Goal: Task Accomplishment & Management: Use online tool/utility

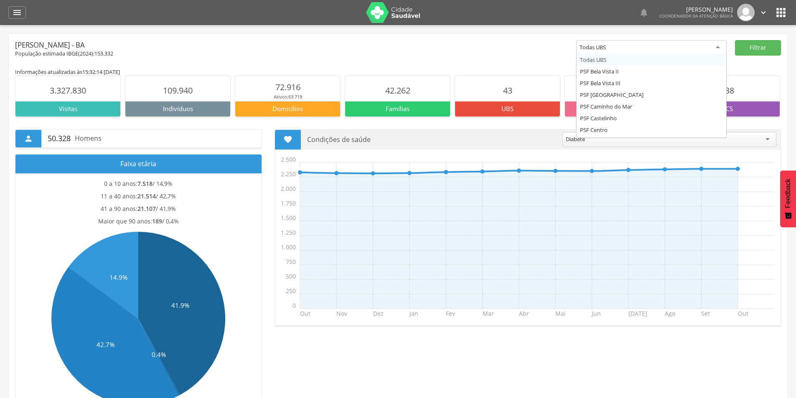
click at [654, 48] on div "Todas UBS" at bounding box center [651, 47] width 150 height 15
drag, startPoint x: 726, startPoint y: 74, endPoint x: 727, endPoint y: 64, distance: 9.7
click at [727, 66] on div "[PERSON_NAME] - BA População estimada IBGE( 2024 ): 153.332 ********* Todas UBS…" at bounding box center [398, 380] width 778 height 693
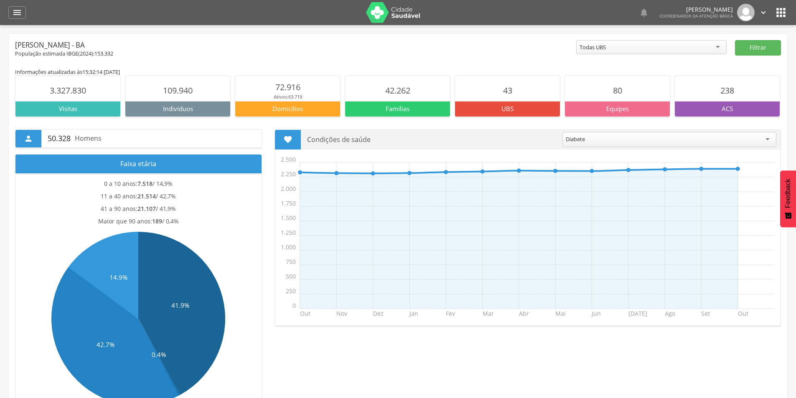
drag, startPoint x: 727, startPoint y: 64, endPoint x: 727, endPoint y: 53, distance: 11.3
click at [727, 53] on div "[PERSON_NAME] - BA População estimada IBGE( 2024 ): 153.332 ********* Todas UBS…" at bounding box center [398, 380] width 778 height 693
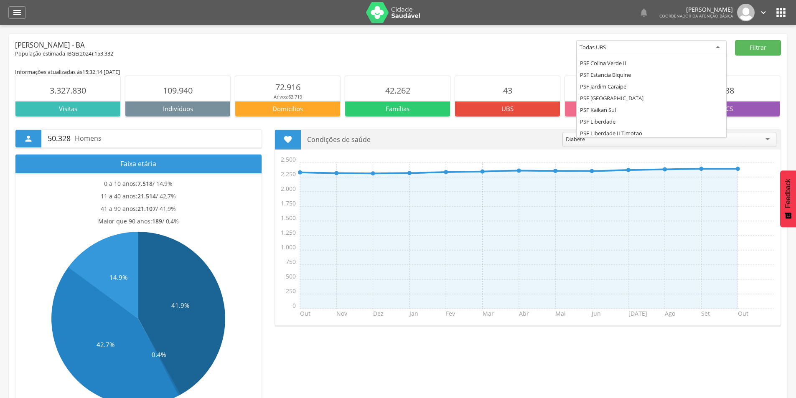
click at [718, 50] on div "Todas UBS" at bounding box center [651, 47] width 150 height 15
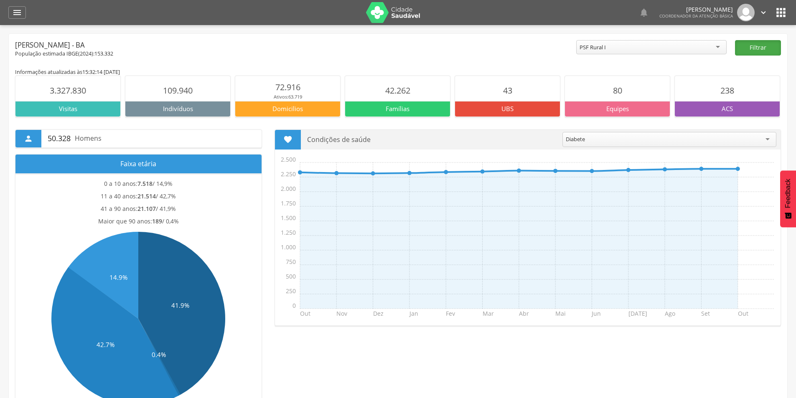
click at [758, 48] on button "Filtrar" at bounding box center [758, 47] width 46 height 15
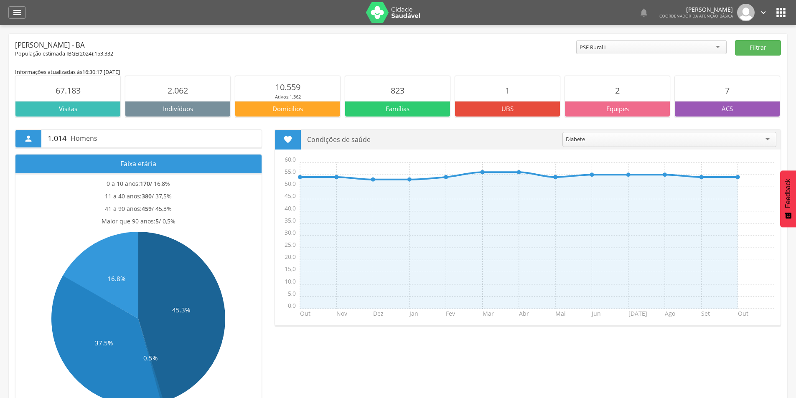
click at [771, 138] on div "Diabete" at bounding box center [669, 139] width 214 height 15
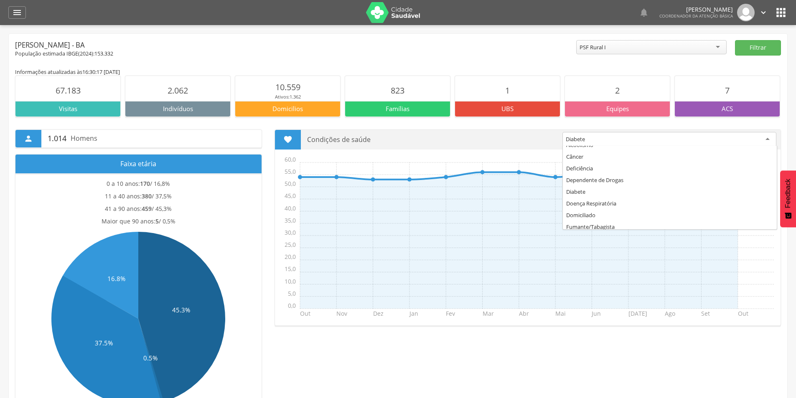
scroll to position [0, 0]
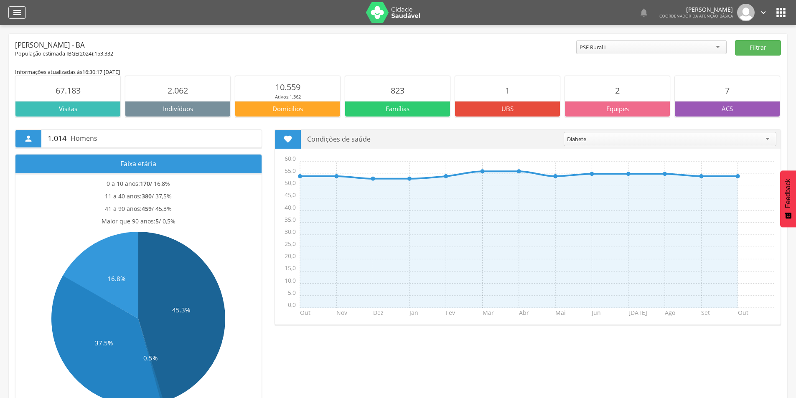
click at [15, 11] on icon "" at bounding box center [17, 13] width 10 height 10
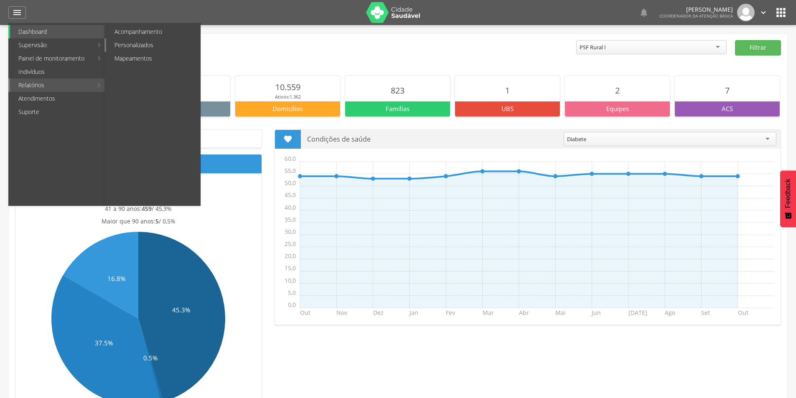
click at [134, 43] on link "Personalizados" at bounding box center [153, 44] width 94 height 13
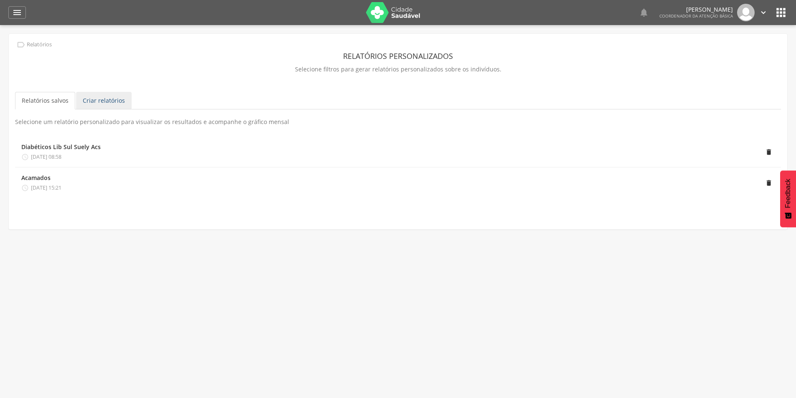
click at [96, 104] on link "Criar relatórios" at bounding box center [104, 101] width 56 height 18
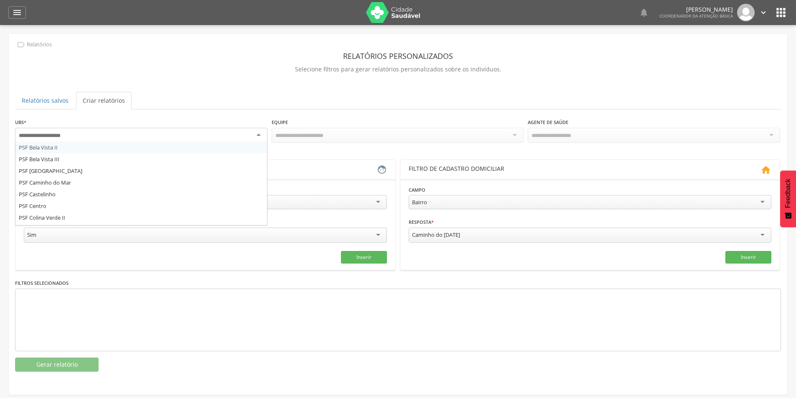
click at [234, 132] on div at bounding box center [141, 135] width 252 height 15
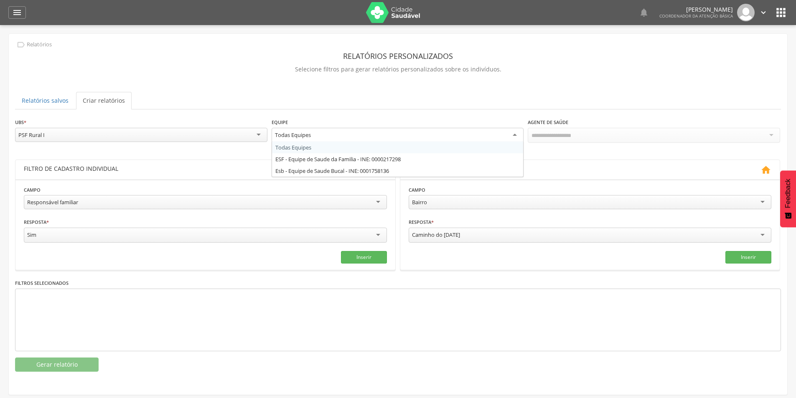
click at [484, 136] on div "Todas Equipes" at bounding box center [397, 135] width 252 height 15
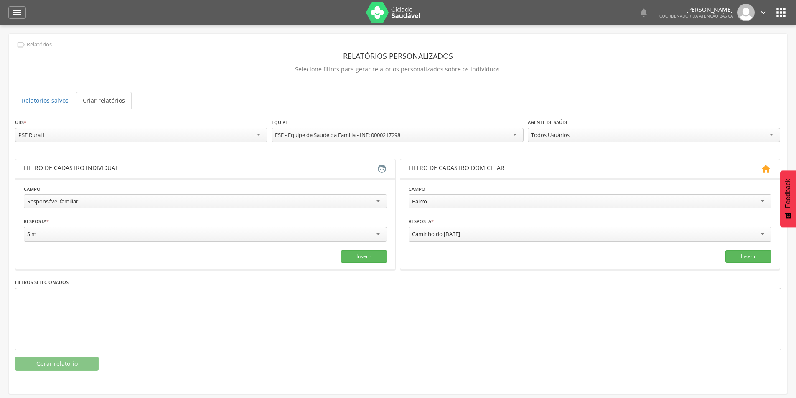
click at [581, 135] on div "Todos Usuários" at bounding box center [653, 135] width 252 height 14
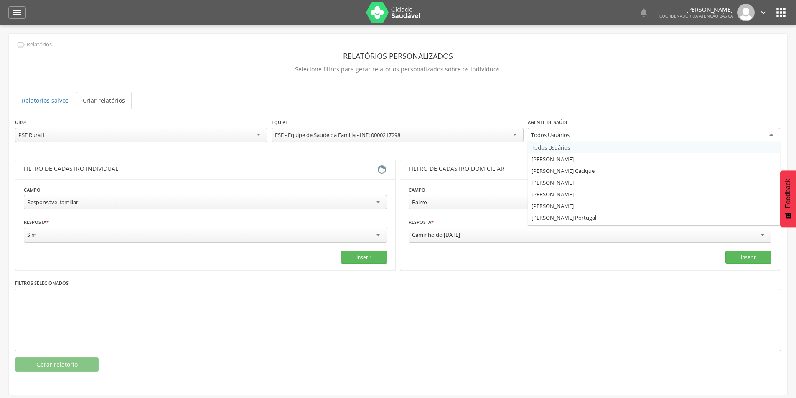
click at [581, 135] on div "Todos Usuários" at bounding box center [653, 135] width 252 height 15
click at [428, 117] on div "**********" at bounding box center [398, 206] width 778 height 344
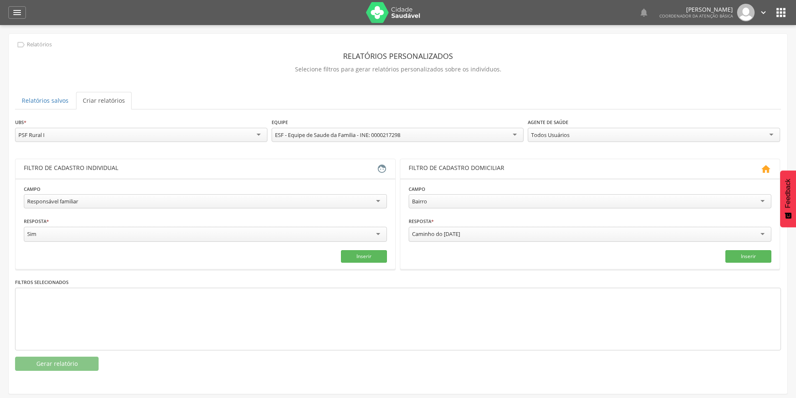
click at [249, 200] on div "Responsável familiar" at bounding box center [205, 201] width 363 height 14
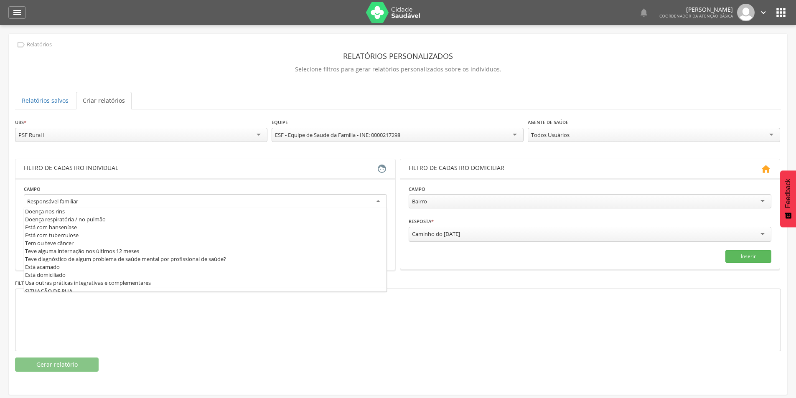
scroll to position [340, 0]
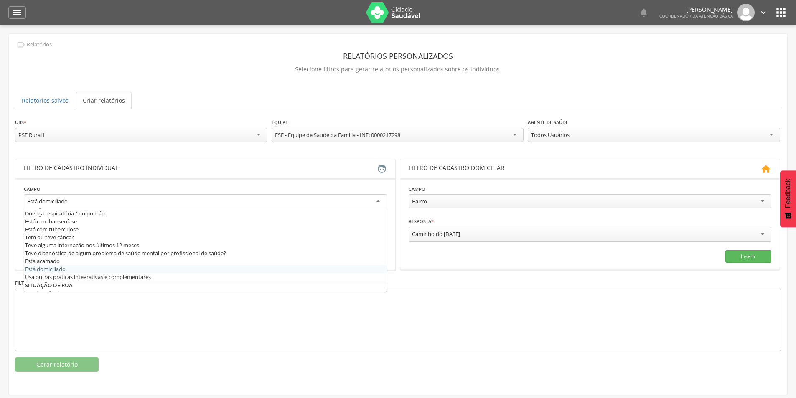
click at [382, 203] on div "Está domiciliado" at bounding box center [205, 201] width 363 height 15
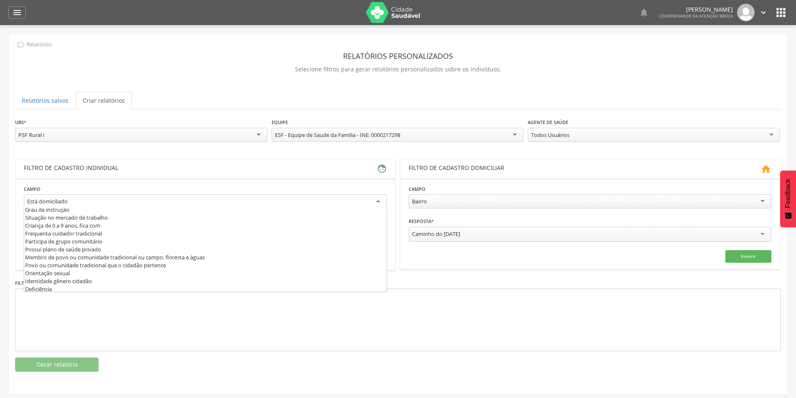
scroll to position [0, 0]
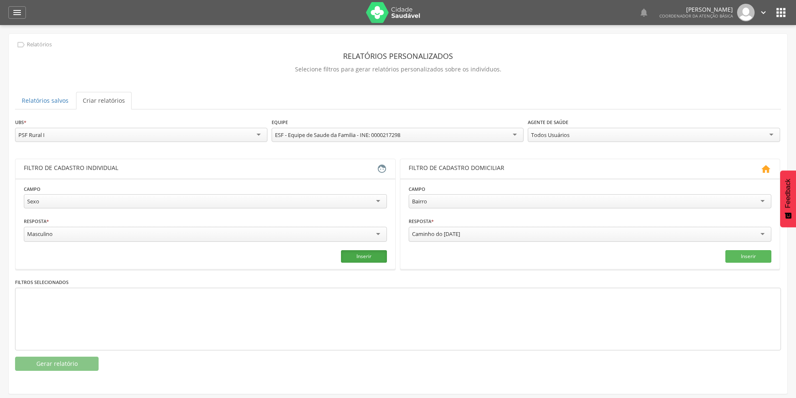
click at [360, 256] on button "Inserir" at bounding box center [364, 256] width 46 height 13
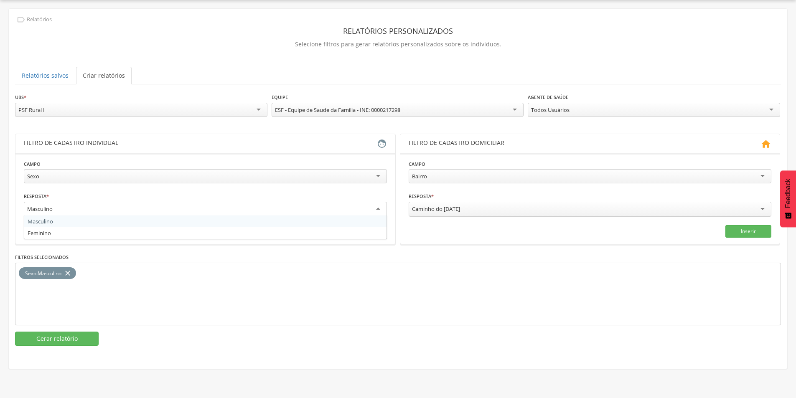
click at [301, 208] on div "Masculino" at bounding box center [205, 209] width 363 height 15
click at [301, 208] on div "Masculino" at bounding box center [205, 209] width 363 height 14
click at [312, 180] on div "Sexo" at bounding box center [205, 176] width 363 height 14
click at [141, 208] on input "text" at bounding box center [113, 209] width 179 height 14
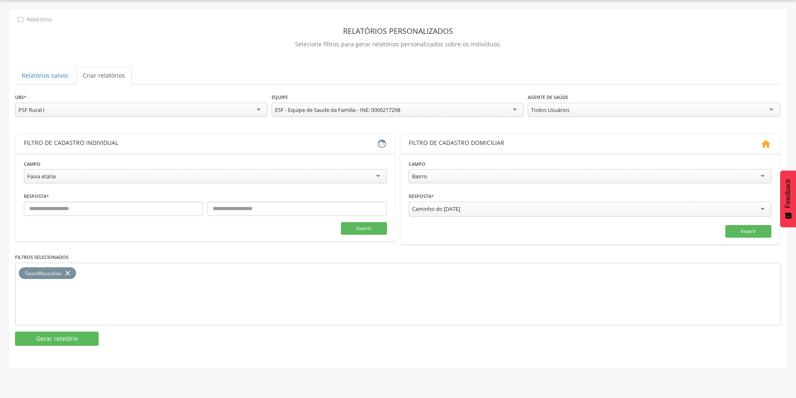
click at [129, 177] on div "Faixa etária" at bounding box center [205, 176] width 363 height 14
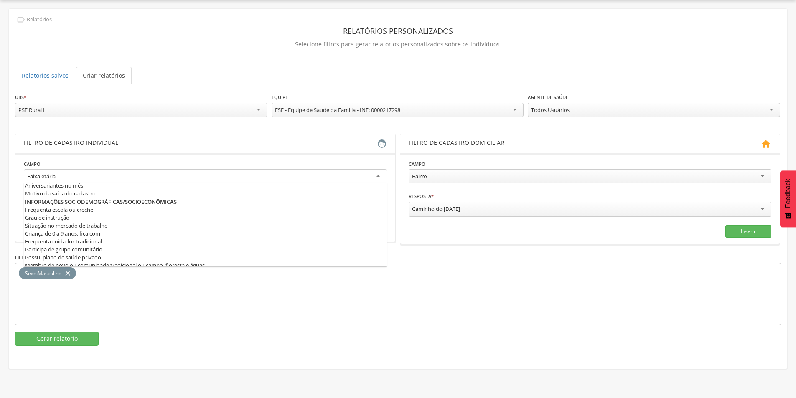
scroll to position [139, 0]
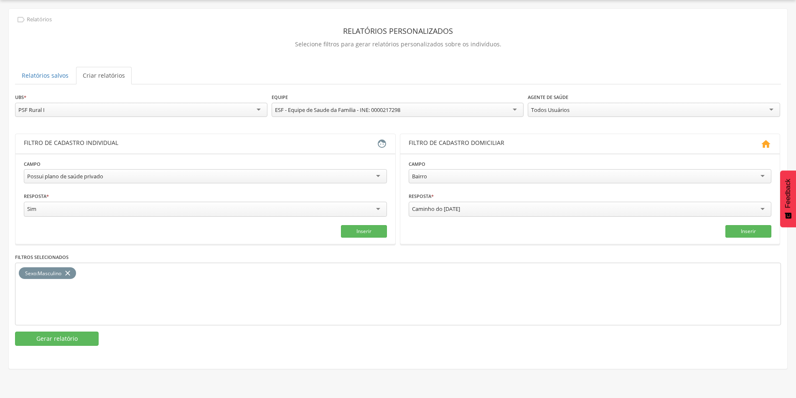
drag, startPoint x: 376, startPoint y: 218, endPoint x: 378, endPoint y: 207, distance: 11.5
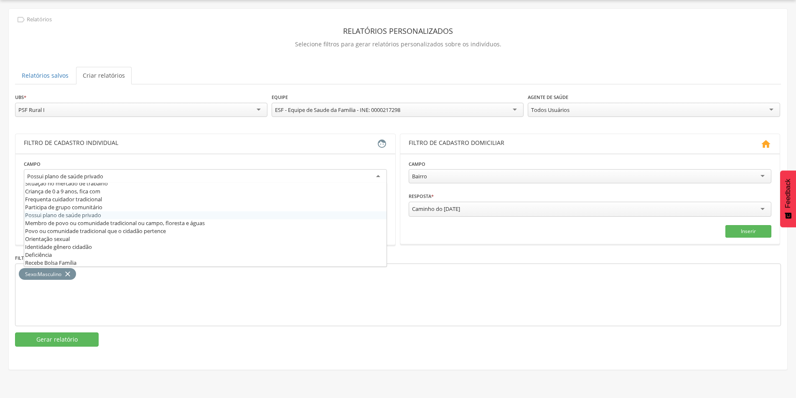
click at [380, 175] on div "Possui plano de saúde privado" at bounding box center [205, 176] width 363 height 15
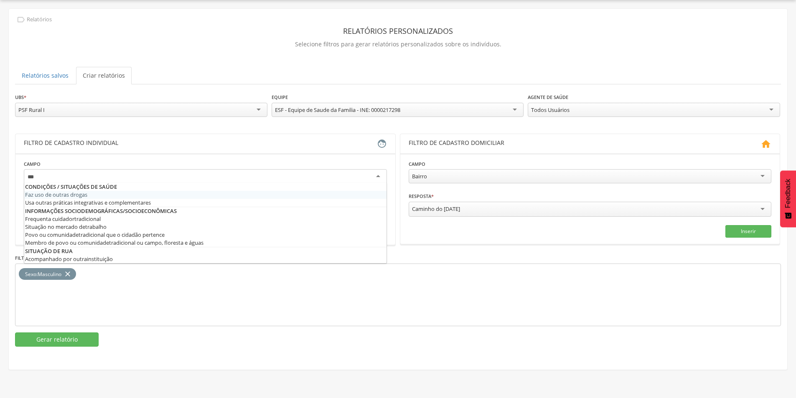
scroll to position [0, 0]
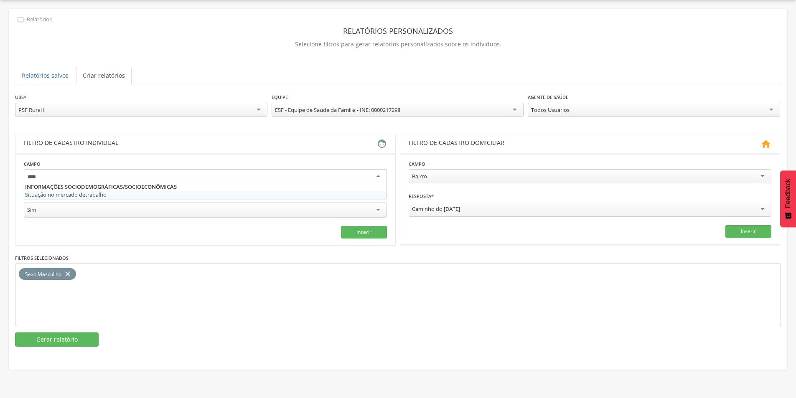
type input "*****"
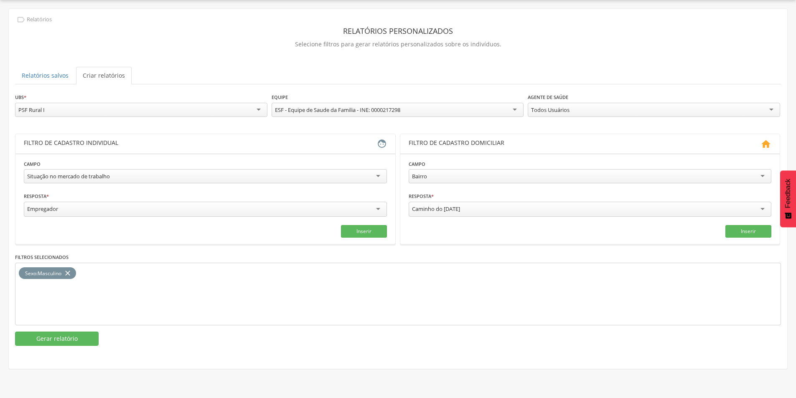
click at [323, 205] on div "Empregador" at bounding box center [205, 209] width 363 height 15
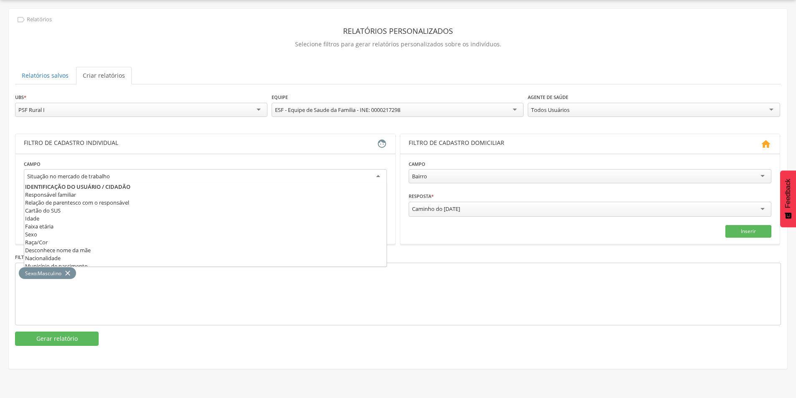
click at [209, 172] on div "Situação no mercado de trabalho" at bounding box center [205, 176] width 363 height 15
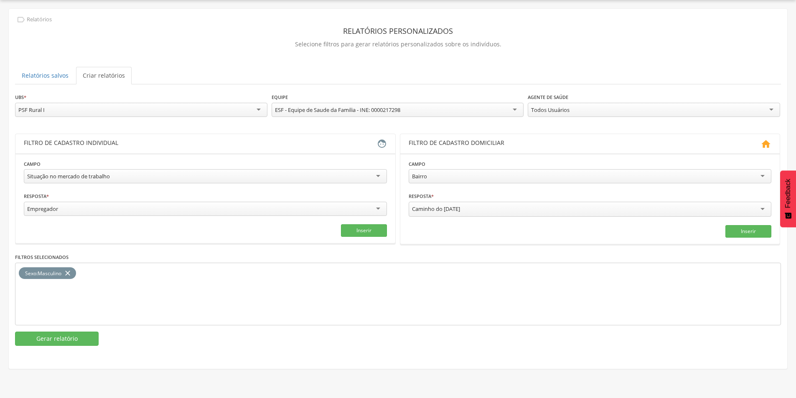
drag, startPoint x: 147, startPoint y: 175, endPoint x: 31, endPoint y: 172, distance: 115.3
click at [31, 172] on div "Situação no mercado de trabalho" at bounding box center [205, 176] width 363 height 14
type input "*"
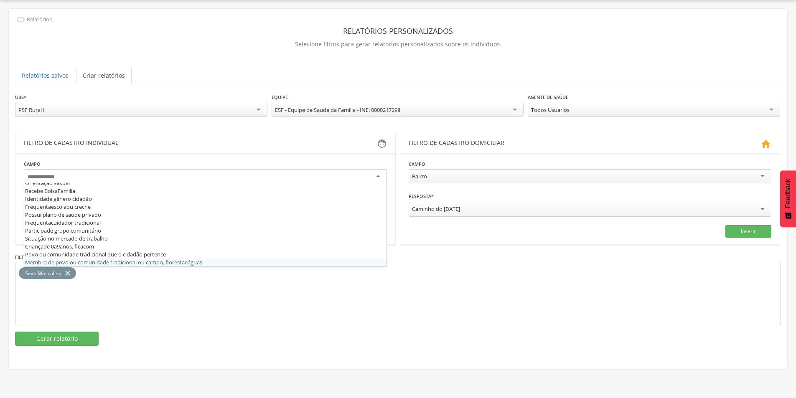
scroll to position [175, 0]
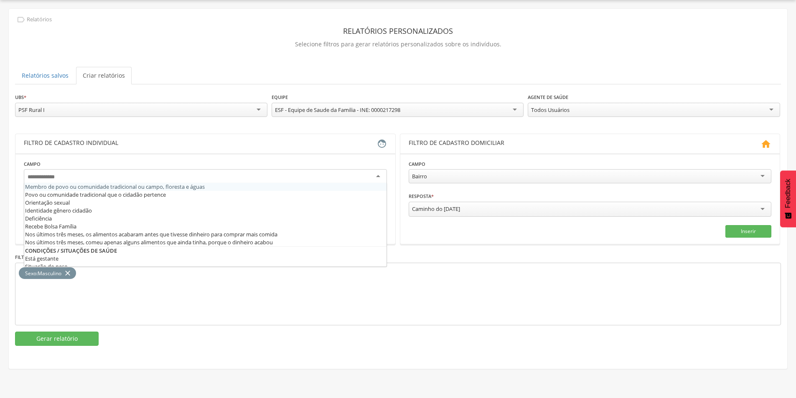
click at [314, 140] on div "Filtro de cadastro individual" at bounding box center [200, 144] width 353 height 10
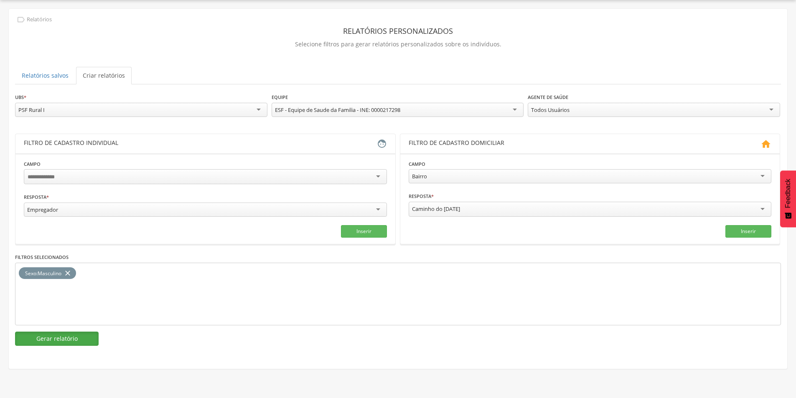
click at [75, 339] on button "Gerar relatório" at bounding box center [57, 339] width 84 height 14
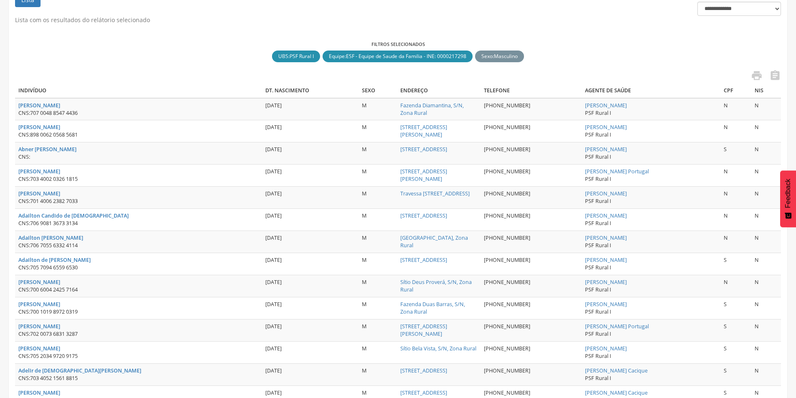
scroll to position [0, 0]
